Goal: Task Accomplishment & Management: Manage account settings

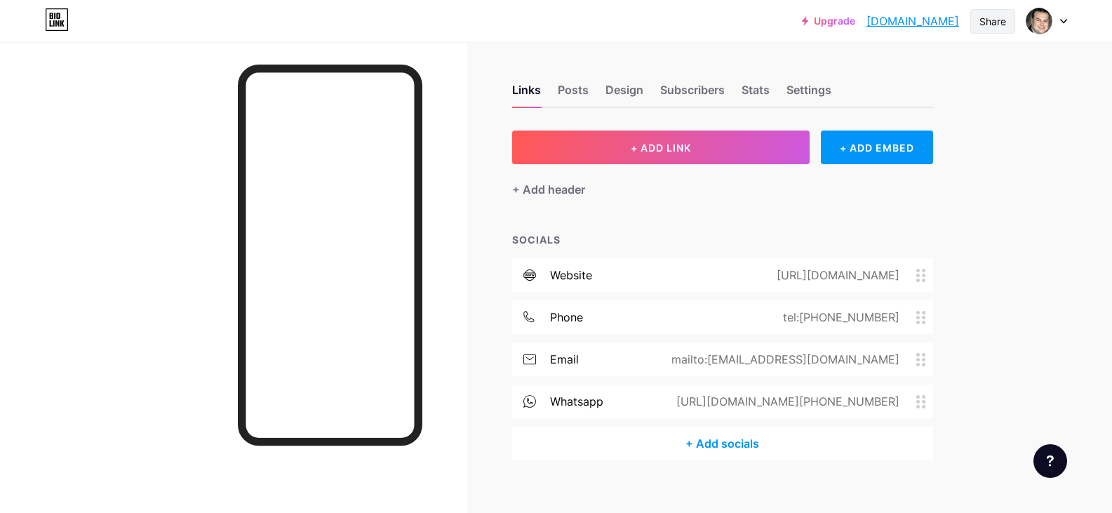
click at [980, 22] on div "Share" at bounding box center [993, 21] width 27 height 15
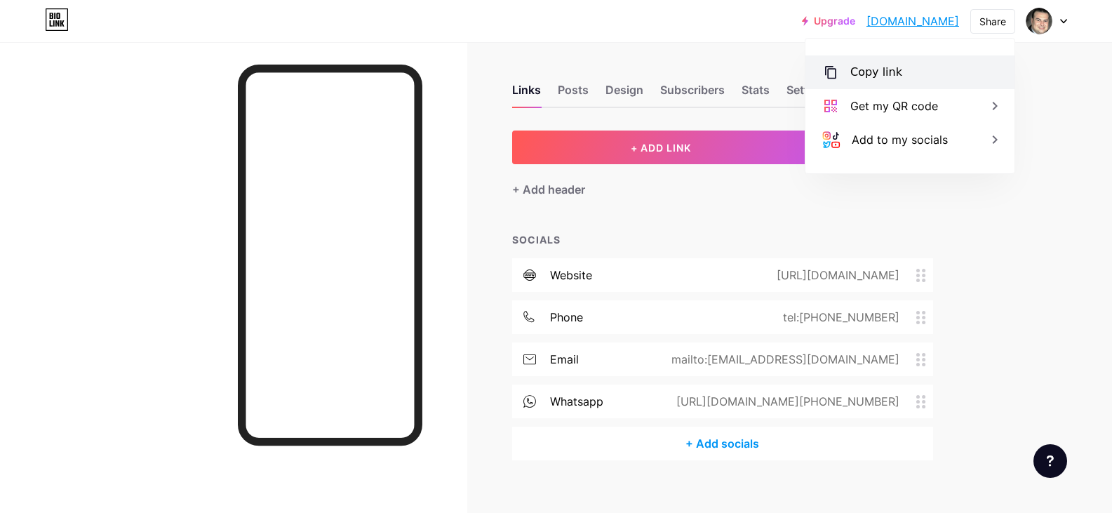
click at [882, 72] on div "Copy link" at bounding box center [877, 72] width 52 height 17
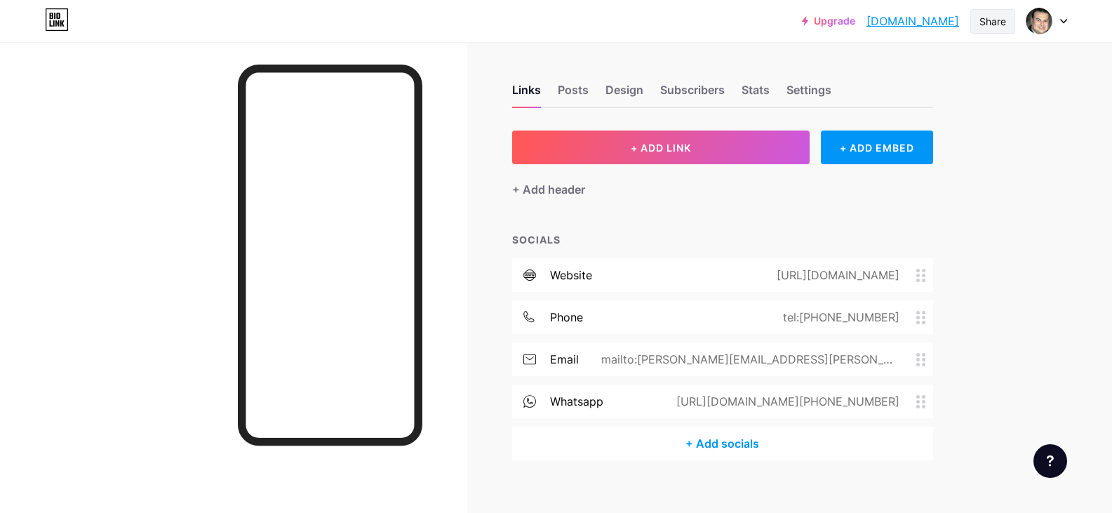
click at [985, 33] on div "Share" at bounding box center [993, 21] width 45 height 25
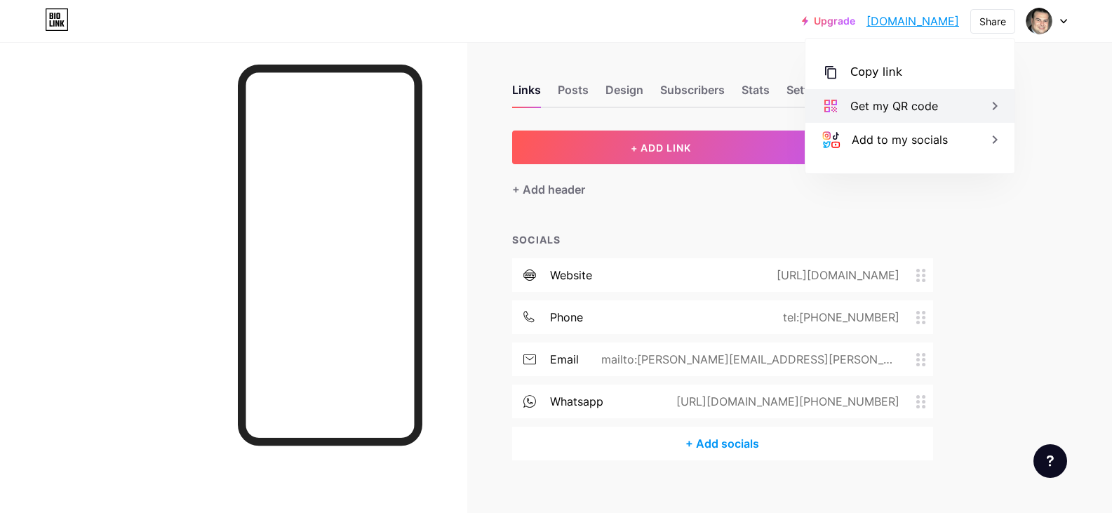
click at [959, 105] on div "Get my QR code" at bounding box center [910, 106] width 209 height 34
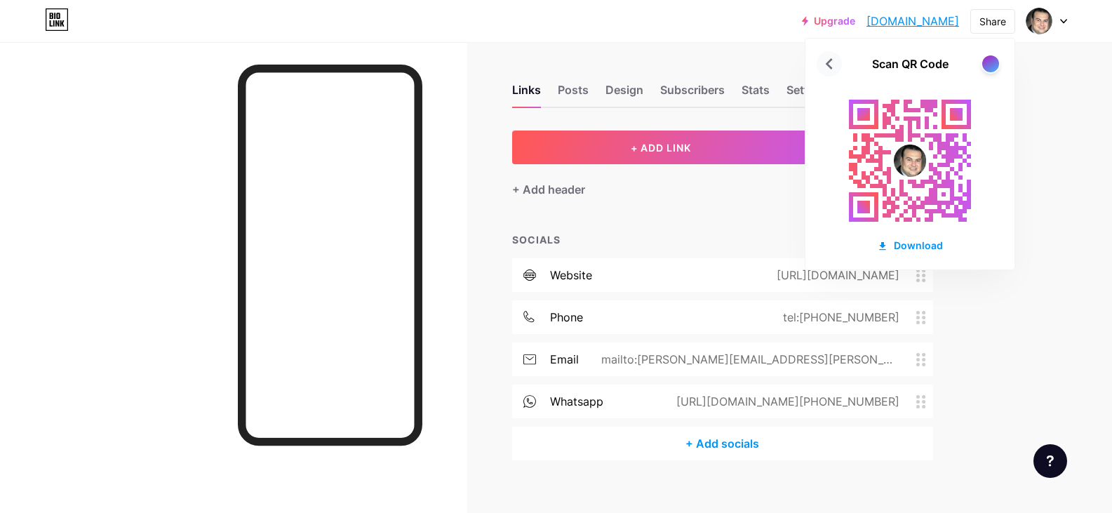
click at [826, 65] on icon at bounding box center [829, 64] width 22 height 22
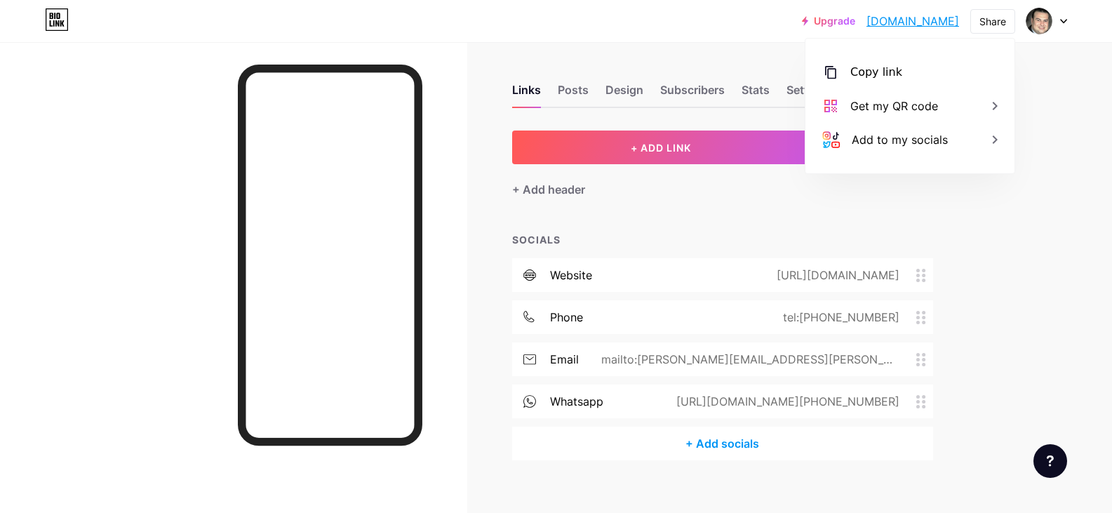
click at [890, 20] on link "[DOMAIN_NAME]" at bounding box center [913, 21] width 93 height 17
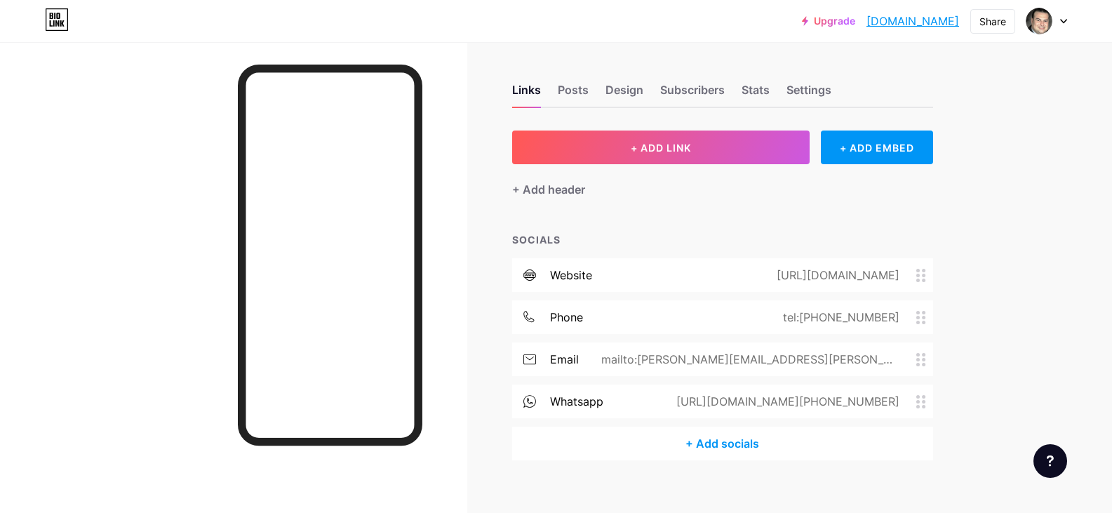
click at [559, 95] on div "Links Posts Design Subscribers Stats Settings" at bounding box center [722, 83] width 421 height 49
click at [573, 93] on div "Posts" at bounding box center [573, 93] width 31 height 25
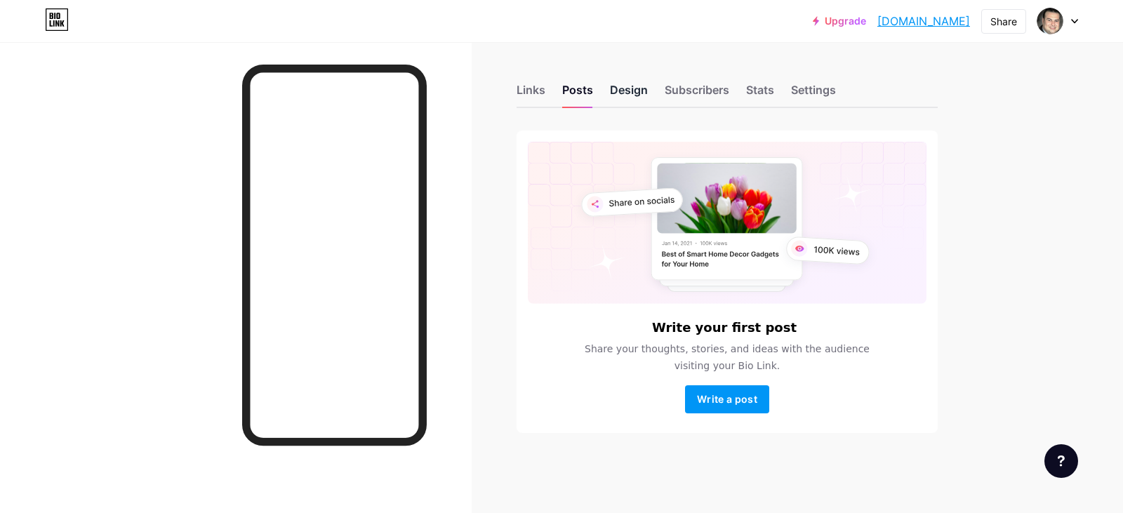
click at [613, 91] on div "Design" at bounding box center [629, 93] width 38 height 25
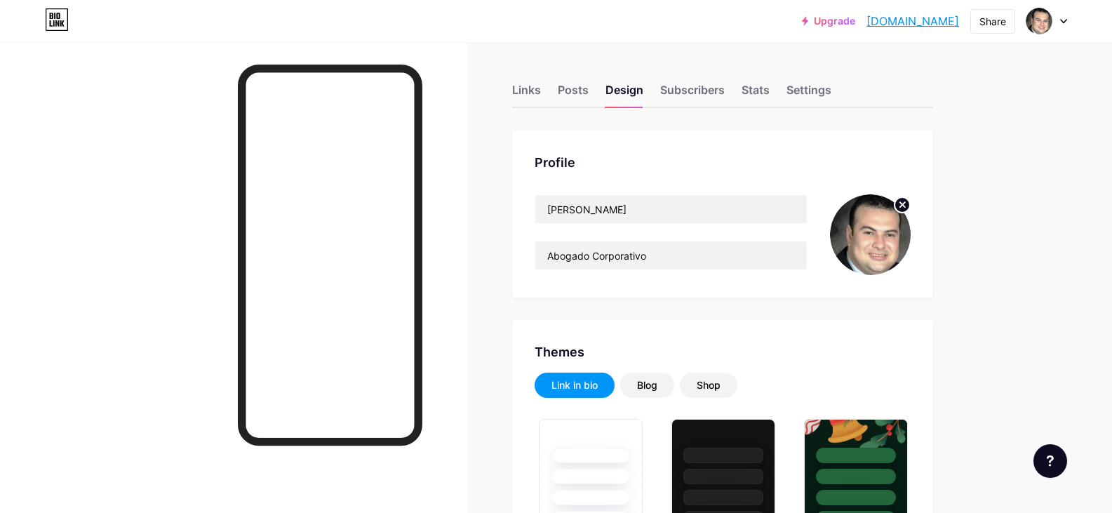
type input "#000000"
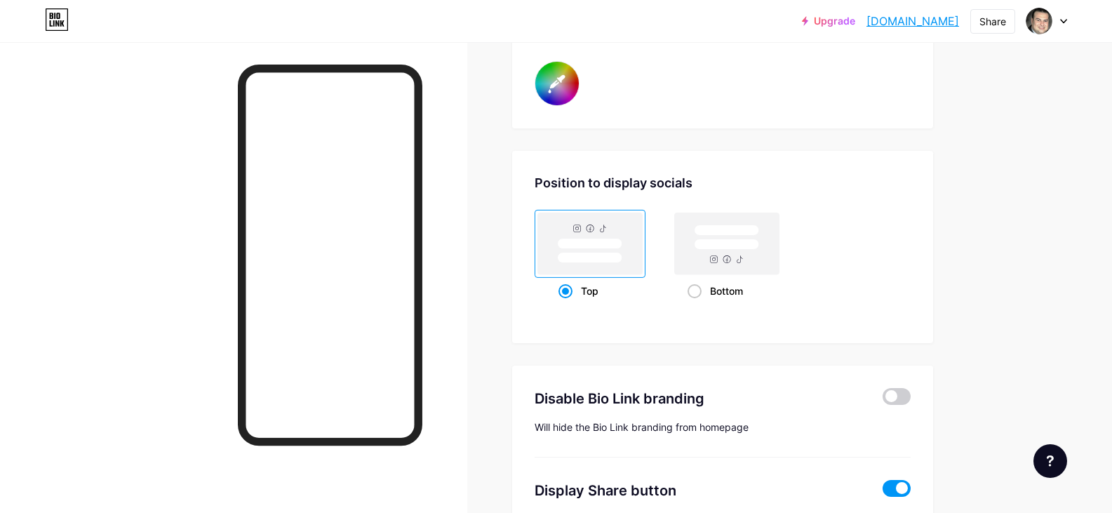
scroll to position [2702, 0]
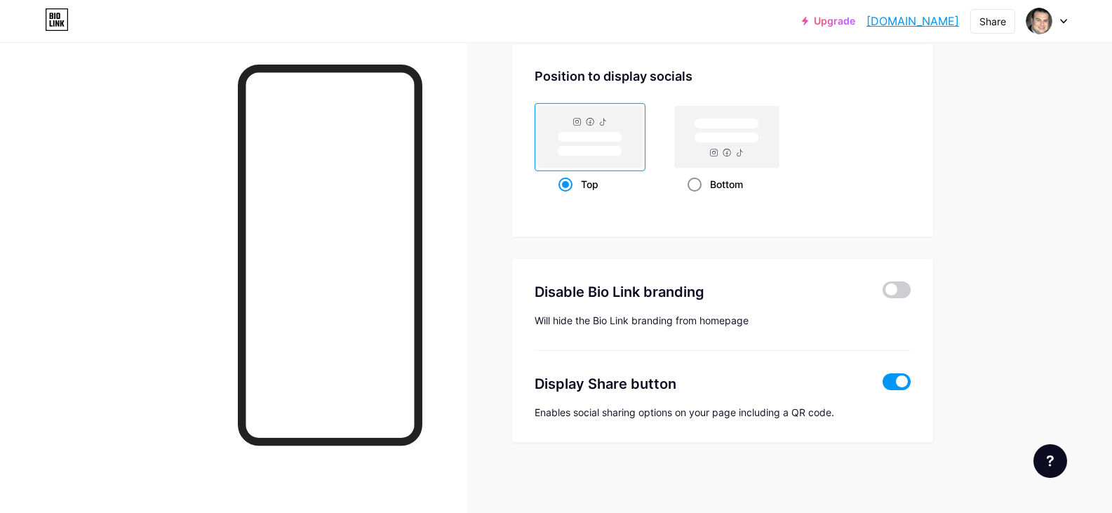
click at [775, 140] on rect at bounding box center [726, 137] width 105 height 62
click at [697, 197] on input "Bottom" at bounding box center [692, 201] width 9 height 9
radio input "true"
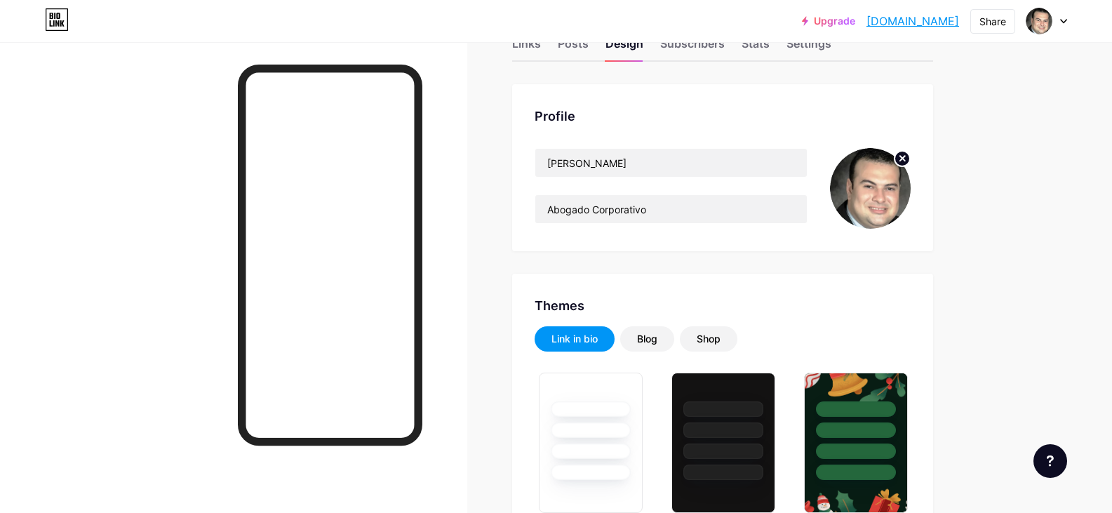
scroll to position [0, 0]
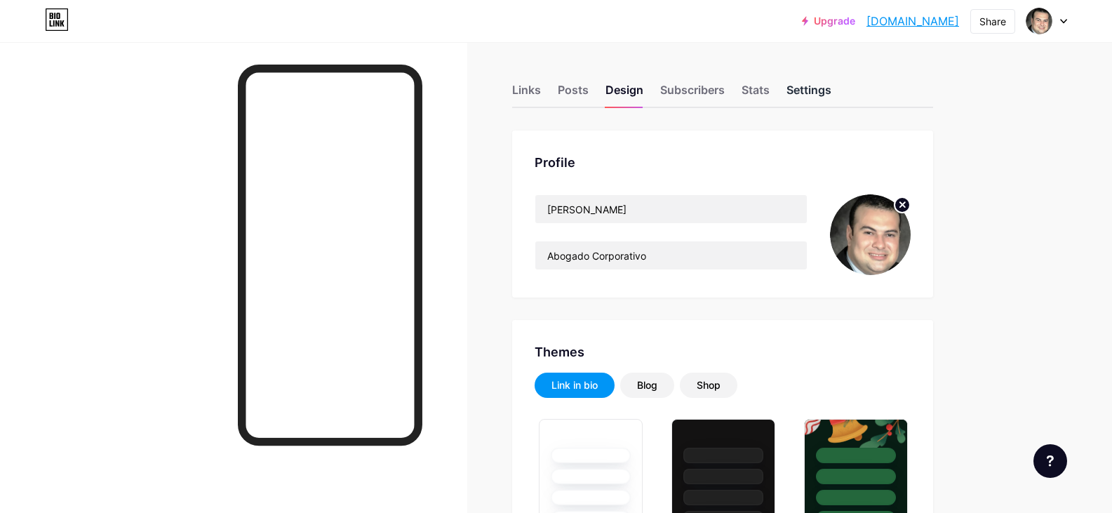
click at [813, 94] on div "Settings" at bounding box center [809, 93] width 45 height 25
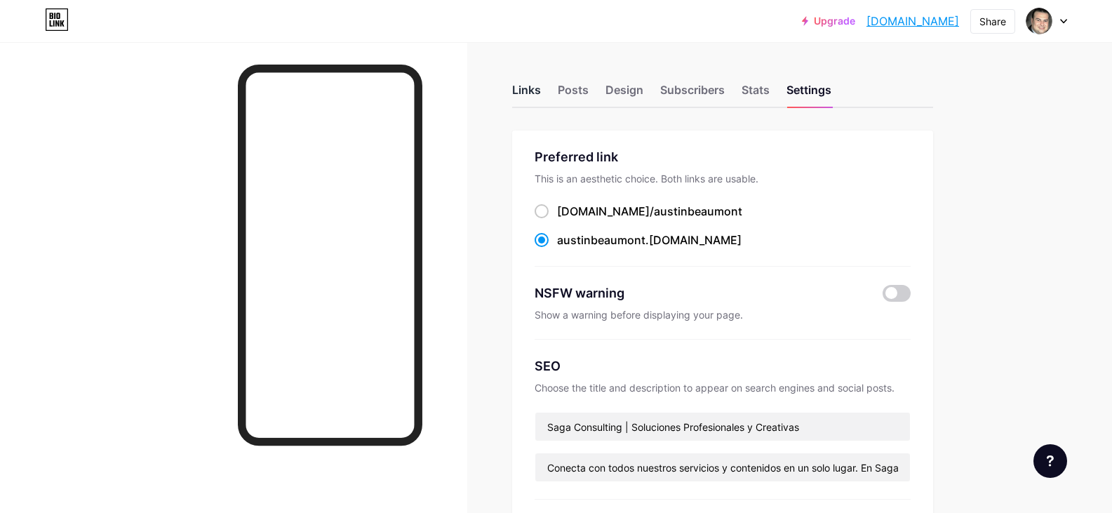
click at [516, 91] on div "Links" at bounding box center [526, 93] width 29 height 25
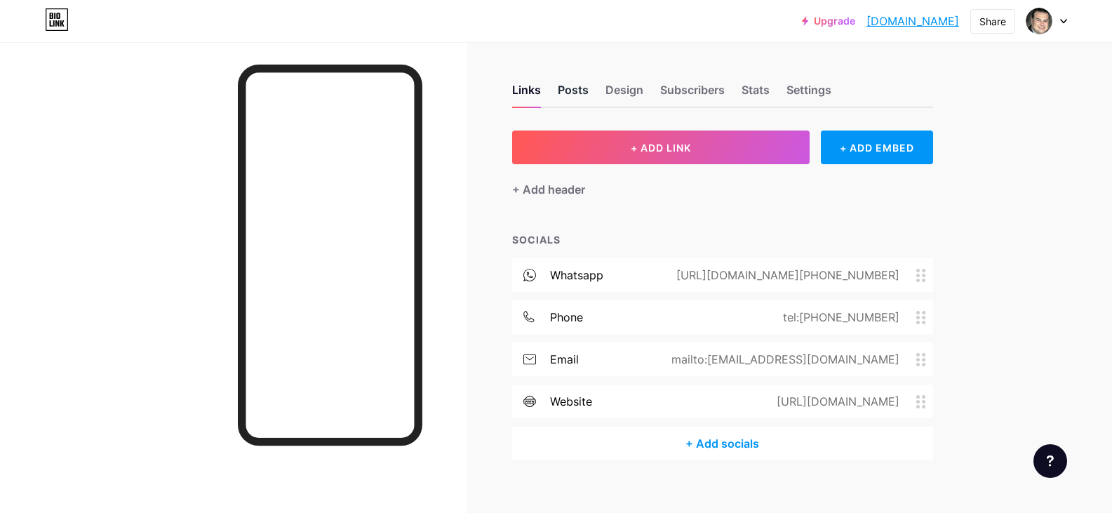
click at [579, 98] on div "Posts" at bounding box center [573, 93] width 31 height 25
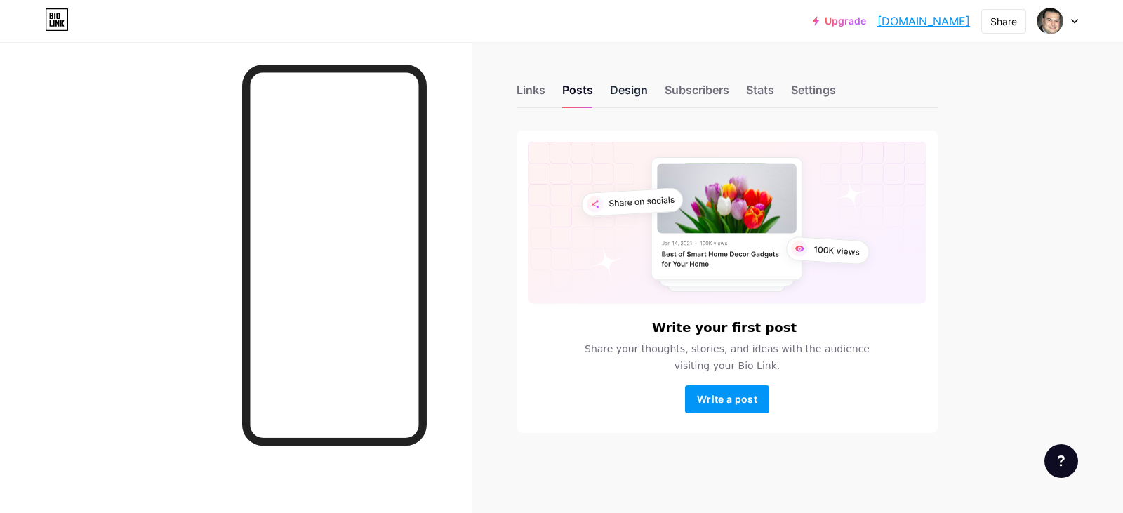
click at [622, 93] on div "Design" at bounding box center [629, 93] width 38 height 25
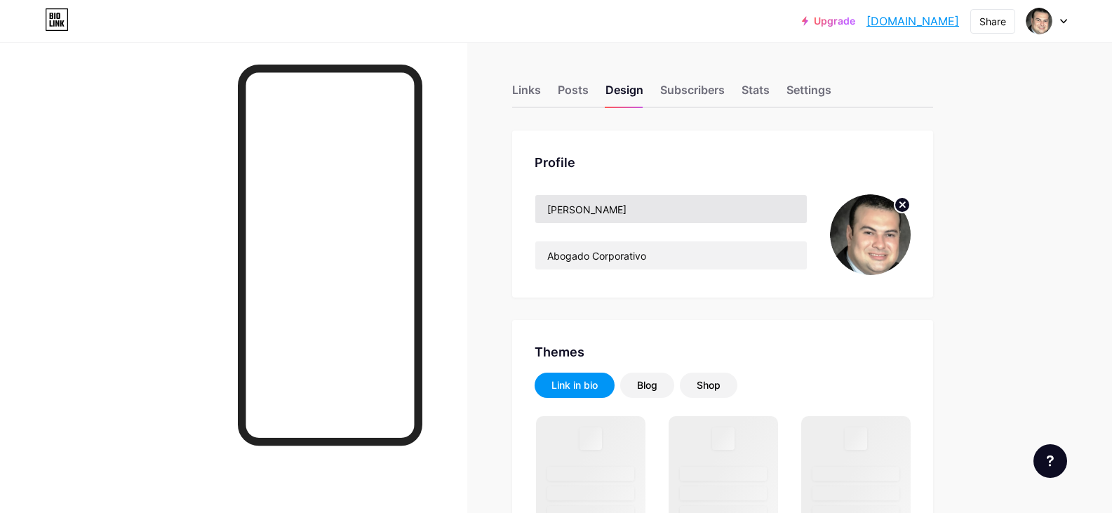
type input "#000000"
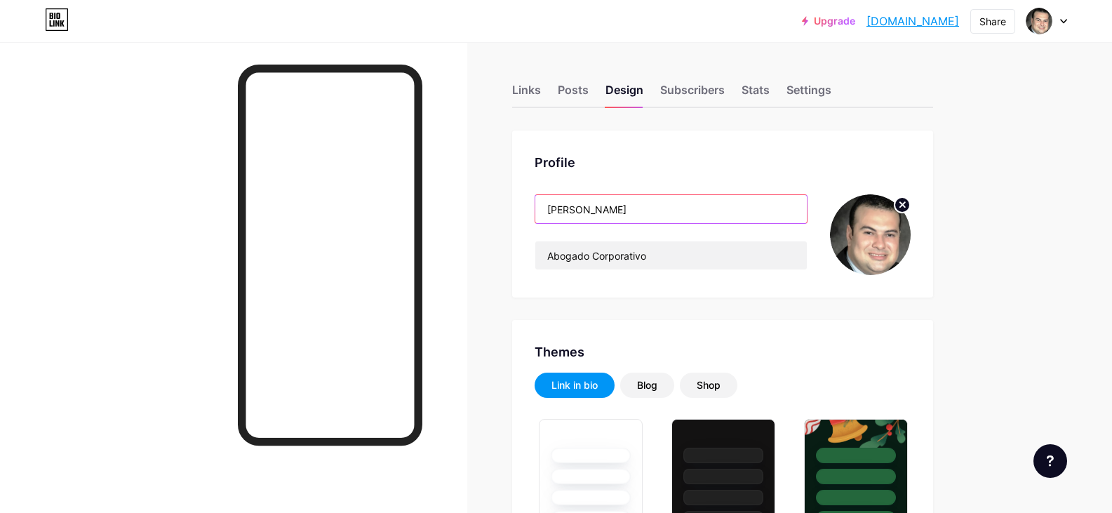
click at [583, 206] on input "[PERSON_NAME]" at bounding box center [671, 209] width 272 height 28
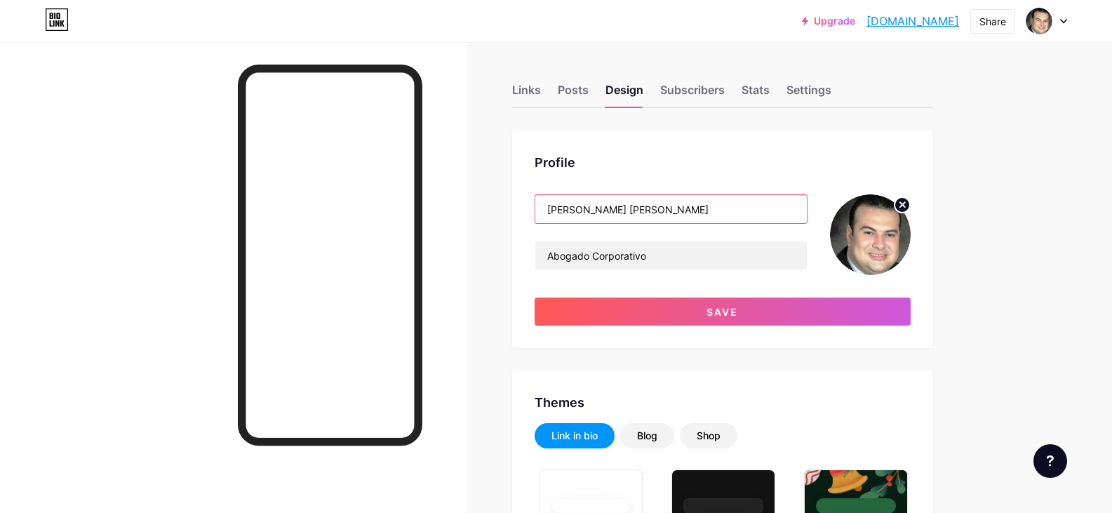
click at [800, 208] on input "Austin Ricardo Beaumont" at bounding box center [671, 209] width 272 height 28
click at [800, 208] on input "Austin Ricardo Beaumont Rivera" at bounding box center [671, 209] width 272 height 28
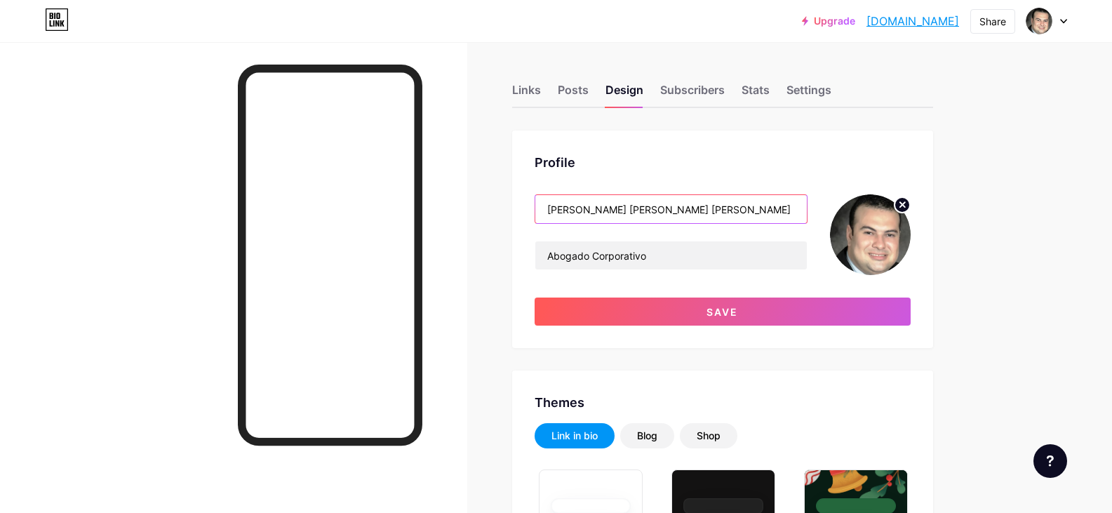
click at [556, 197] on input "Austin Ricardo Beaumont Rivera" at bounding box center [671, 209] width 272 height 28
type input "Austin Ricardo Beaumont Rivera"
click at [606, 162] on div "Profile" at bounding box center [723, 162] width 376 height 19
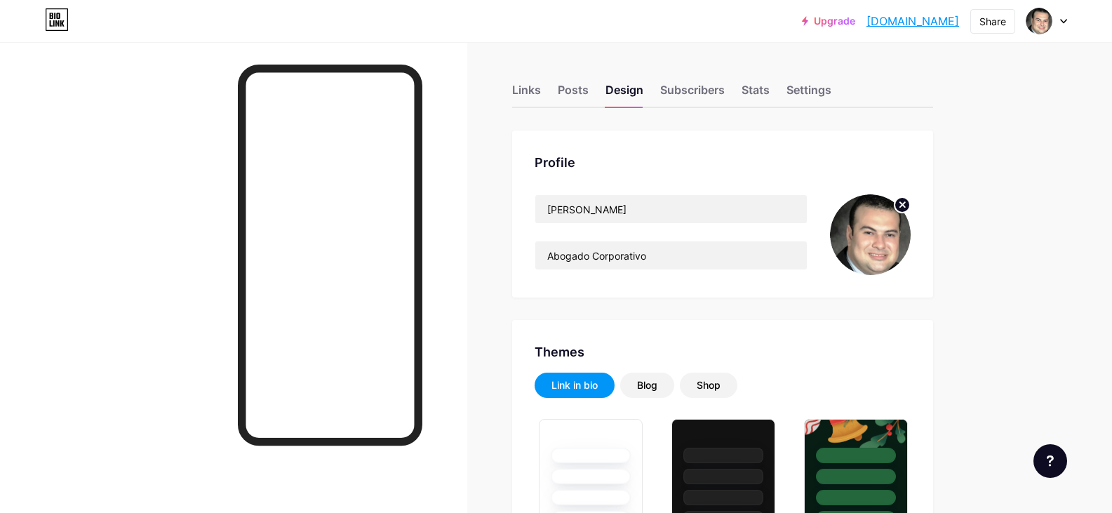
type input "#000000"
drag, startPoint x: 483, startPoint y: 160, endPoint x: 609, endPoint y: 152, distance: 126.6
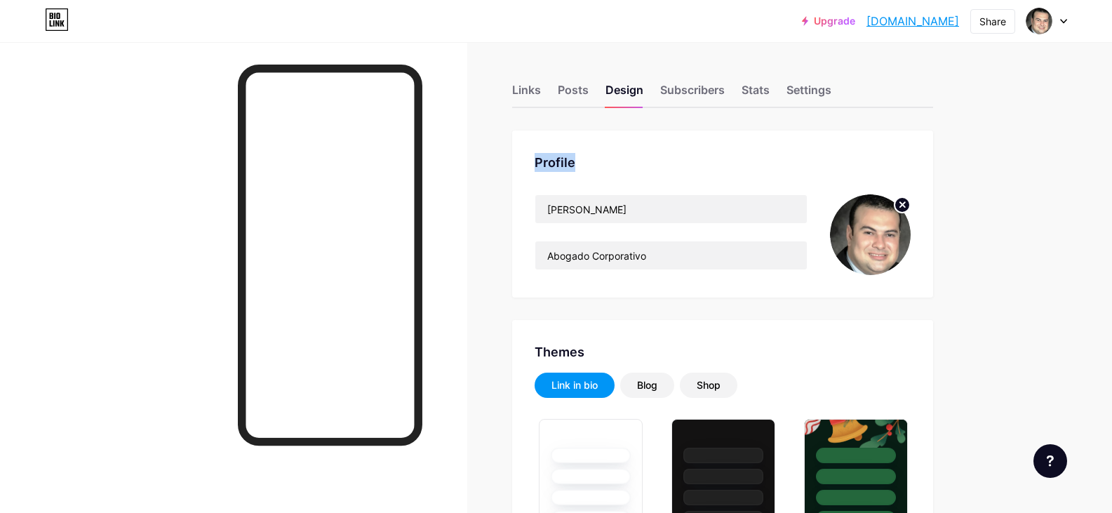
click at [585, 165] on div "Profile" at bounding box center [723, 162] width 376 height 19
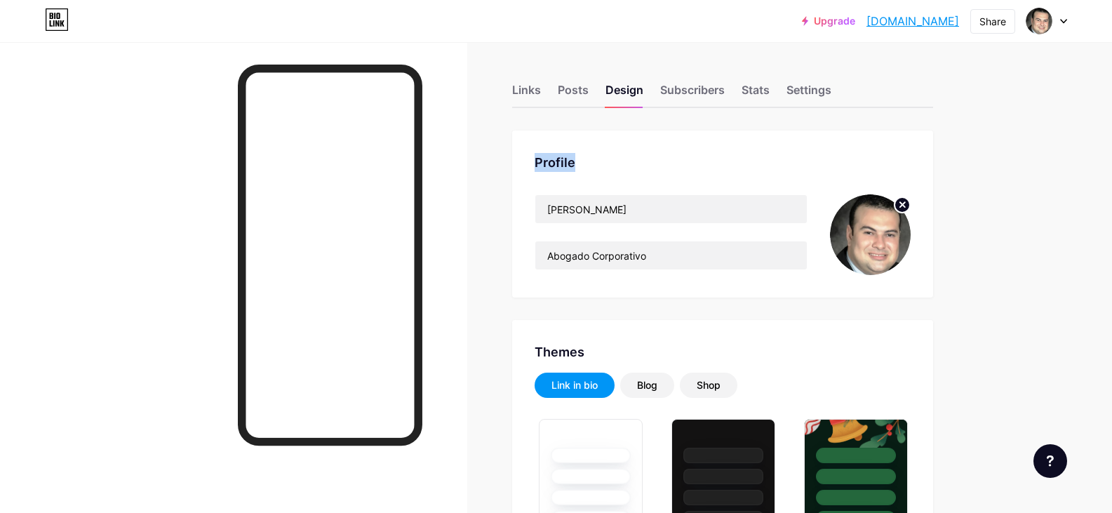
click at [533, 156] on div "Profile Austin Beaumont Abogado Corporativo" at bounding box center [722, 214] width 421 height 167
click at [531, 178] on div "Profile Austin Beaumont Abogado Corporativo" at bounding box center [722, 214] width 421 height 167
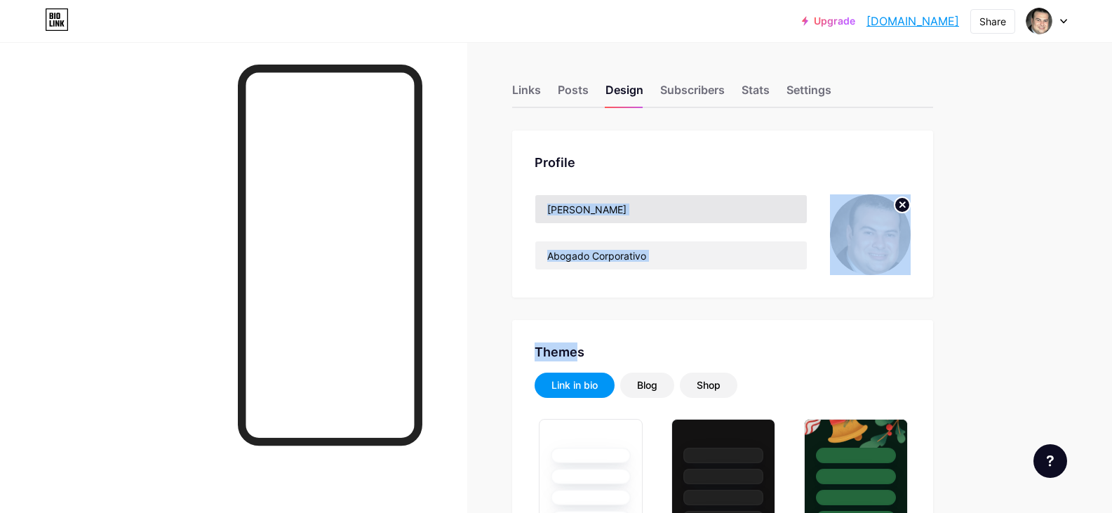
drag, startPoint x: 522, startPoint y: 323, endPoint x: 572, endPoint y: 205, distance: 128.0
click at [612, 222] on input "[PERSON_NAME]" at bounding box center [671, 209] width 272 height 28
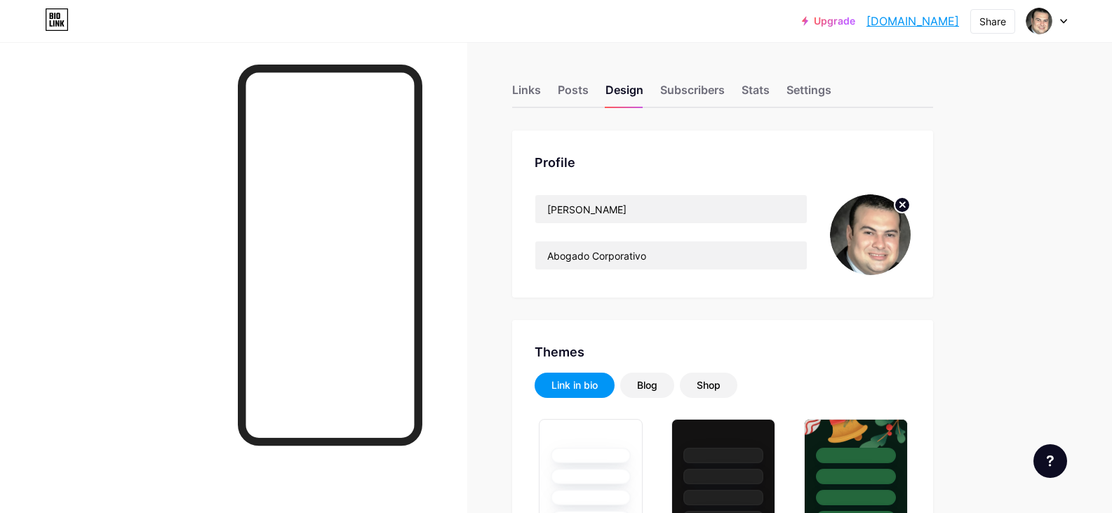
click at [587, 173] on div "Profile Austin Beaumont Abogado Corporativo" at bounding box center [722, 214] width 421 height 167
click at [561, 167] on div "Profile" at bounding box center [723, 162] width 376 height 19
click at [570, 161] on div "Profile" at bounding box center [723, 162] width 376 height 19
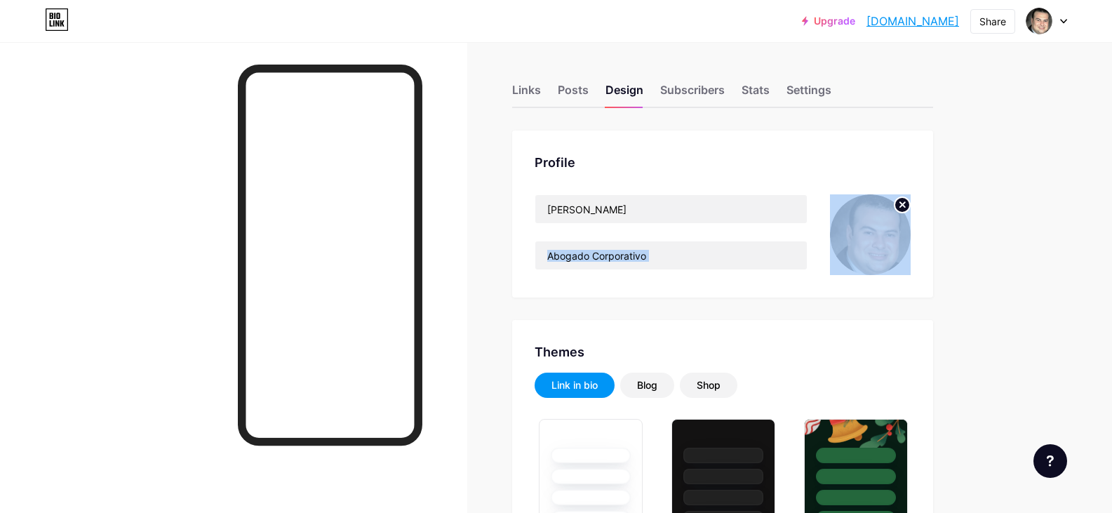
drag, startPoint x: 545, startPoint y: 251, endPoint x: 494, endPoint y: 307, distance: 75.5
click at [541, 181] on div "Profile Austin Beaumont Abogado Corporativo" at bounding box center [722, 214] width 421 height 167
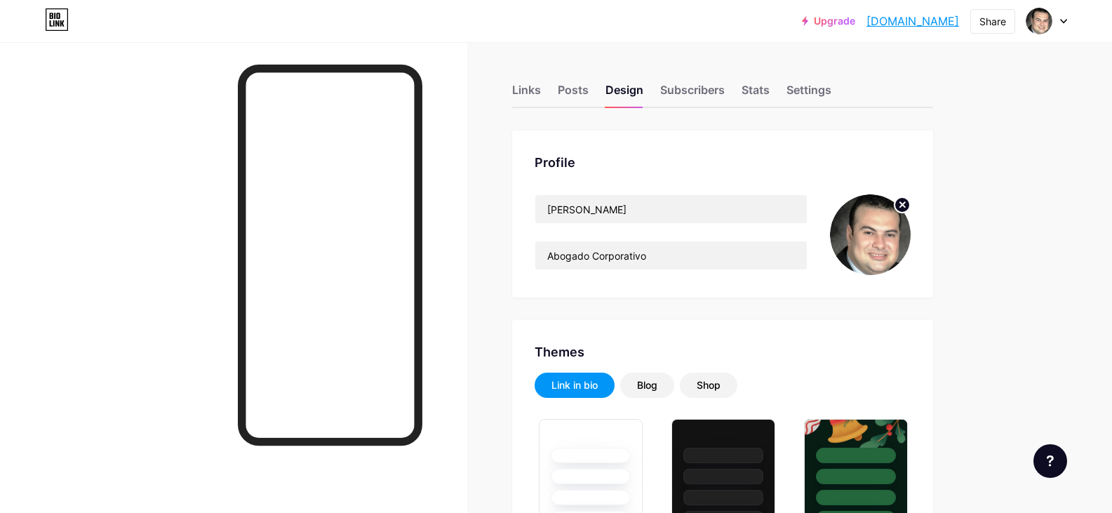
click at [553, 164] on div "Profile" at bounding box center [723, 162] width 376 height 19
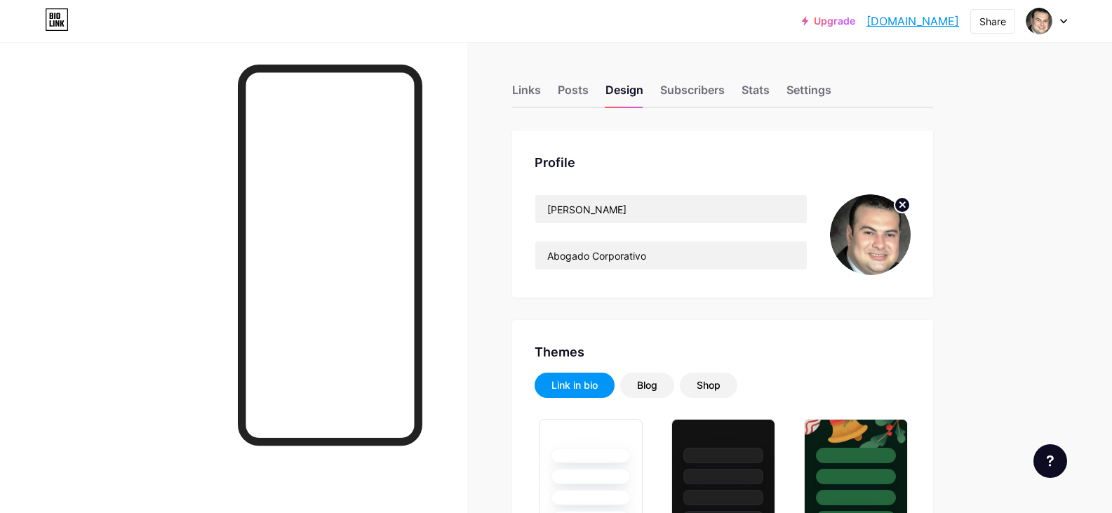
type input "#000000"
click at [552, 164] on div "Profile" at bounding box center [723, 162] width 376 height 19
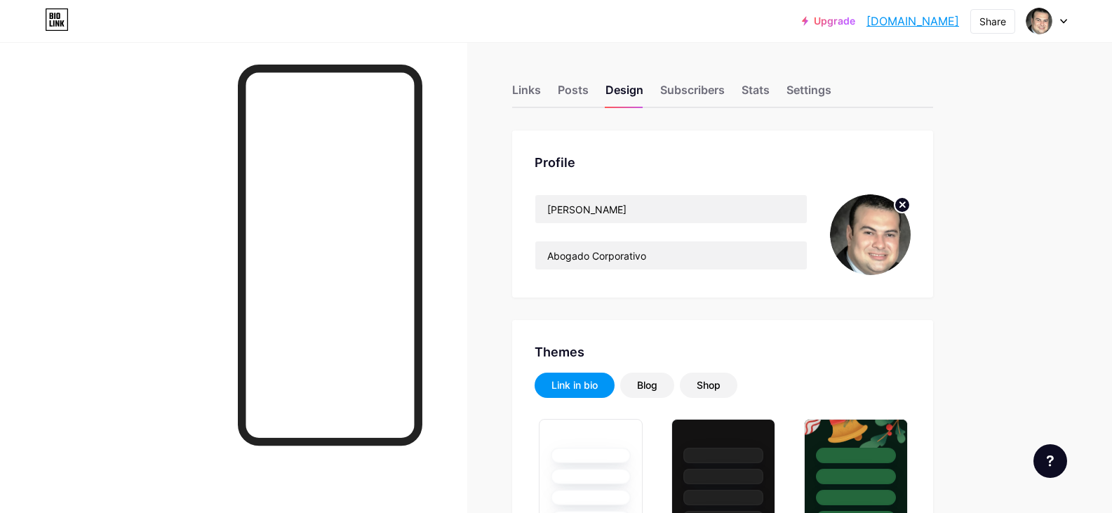
click at [547, 175] on div "Profile Austin Beaumont Abogado Corporativo" at bounding box center [722, 214] width 421 height 167
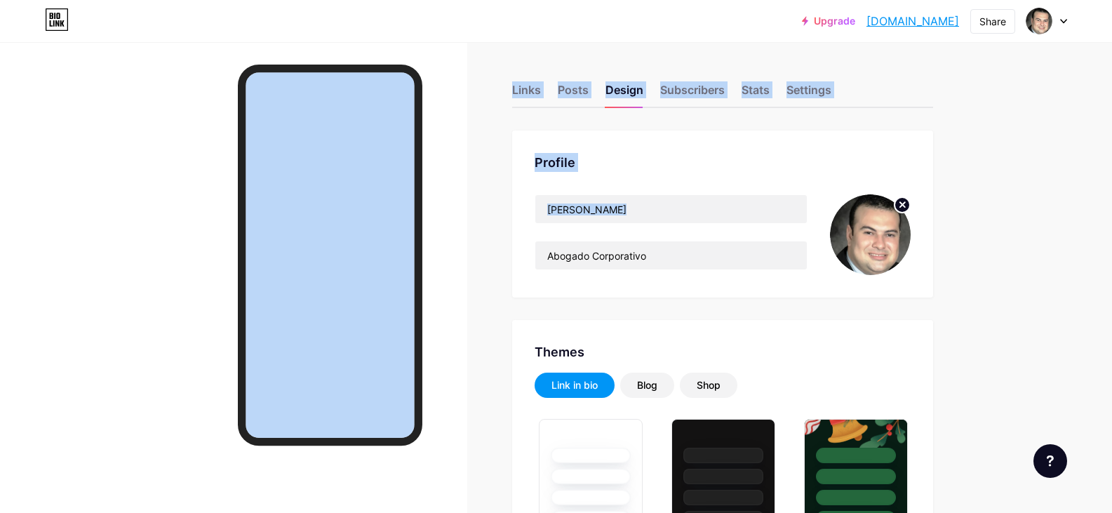
drag, startPoint x: 509, startPoint y: 178, endPoint x: 434, endPoint y: 256, distance: 108.7
click at [539, 163] on div "Profile" at bounding box center [723, 162] width 376 height 19
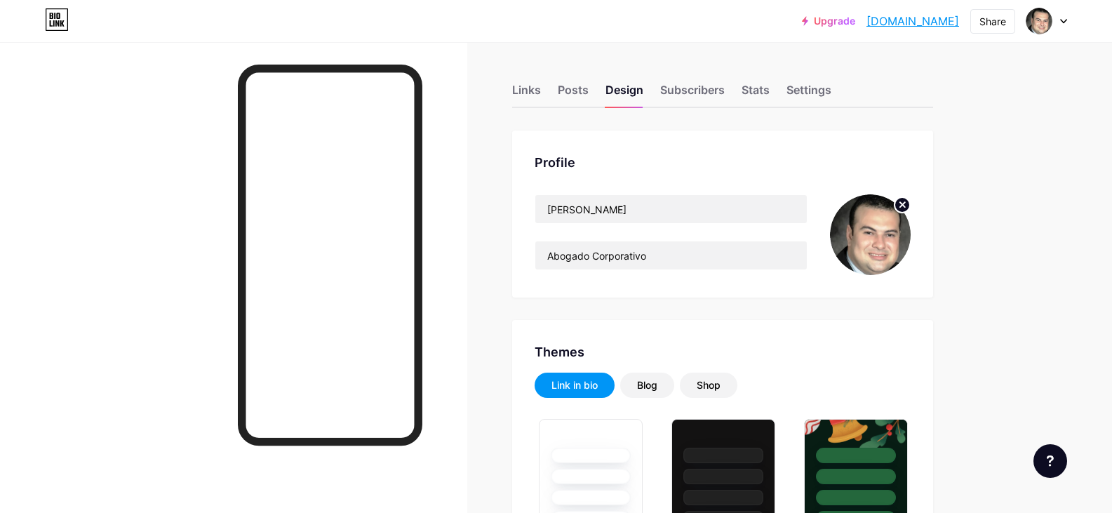
drag, startPoint x: 481, startPoint y: 211, endPoint x: 526, endPoint y: 184, distance: 53.2
click at [526, 184] on div "Profile Austin Beaumont Abogado Corporativo" at bounding box center [722, 214] width 421 height 167
click at [516, 159] on div "Profile Austin Beaumont Abogado Corporativo" at bounding box center [722, 214] width 421 height 167
drag, startPoint x: 467, startPoint y: 369, endPoint x: 487, endPoint y: 252, distance: 118.9
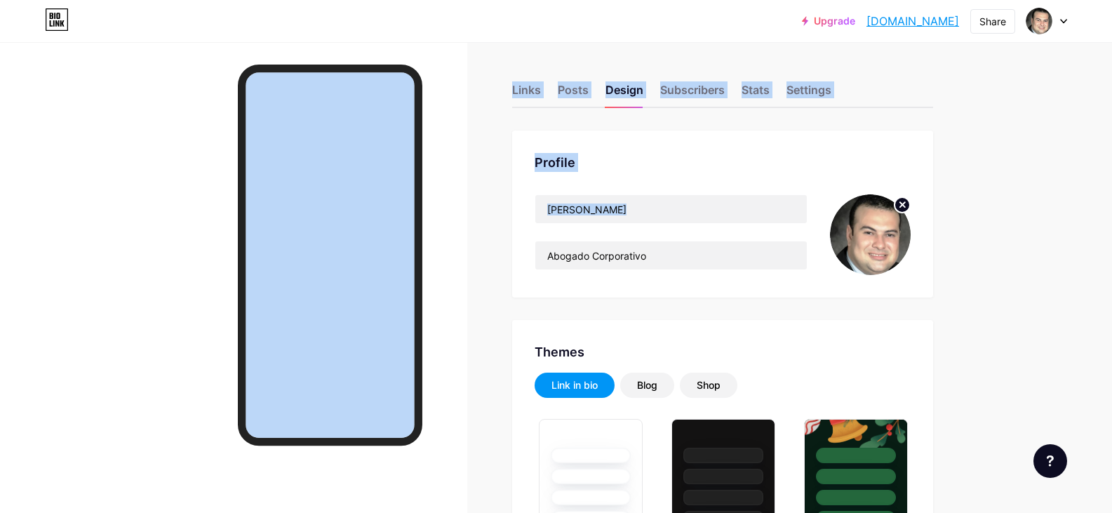
click at [765, 8] on div "Upgrade austinbeaumont.... austinbeaumont.bio.link Share Switch accounts Austin…" at bounding box center [556, 20] width 1112 height 25
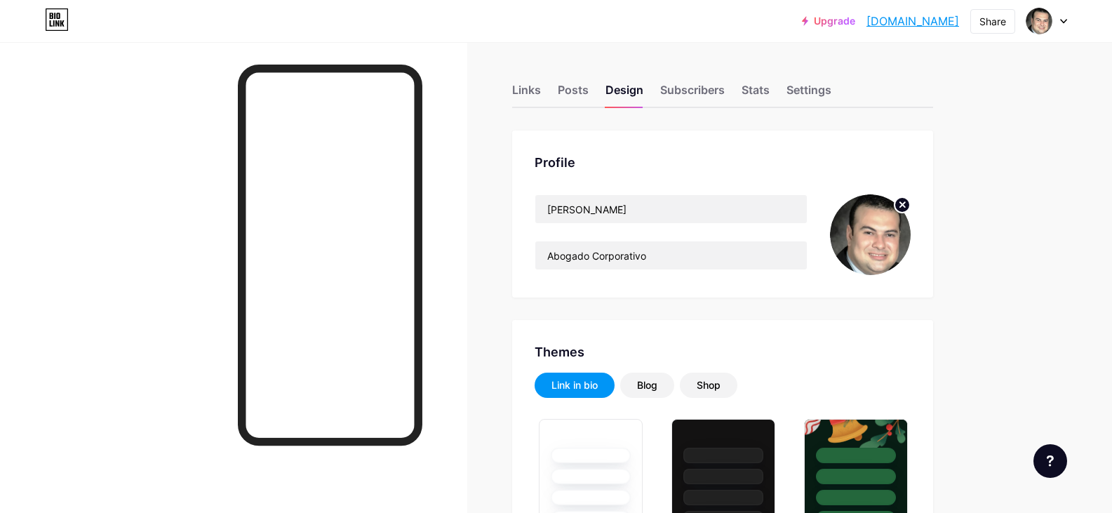
type input "#000000"
click at [628, 160] on div "Profile" at bounding box center [723, 162] width 376 height 19
